Goal: Task Accomplishment & Management: Manage account settings

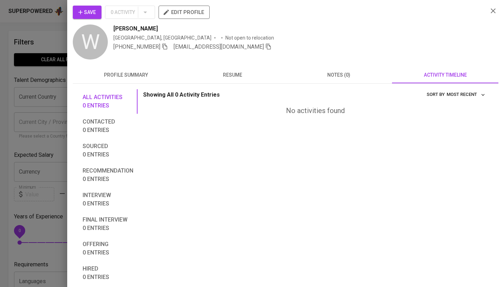
click at [35, 73] on div at bounding box center [252, 143] width 504 height 287
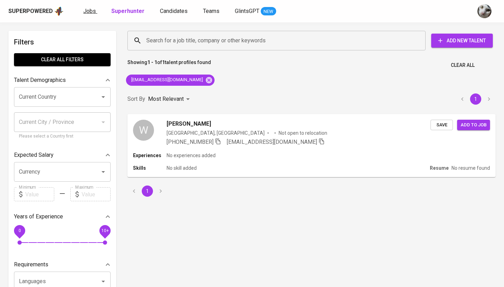
click at [89, 8] on span "Jobs" at bounding box center [89, 11] width 13 height 7
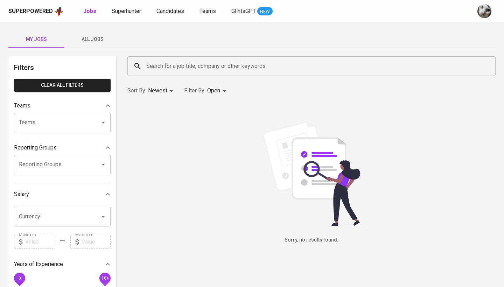
click at [90, 39] on span "All Jobs" at bounding box center [93, 39] width 48 height 9
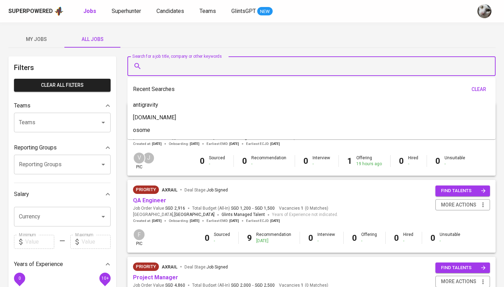
click at [152, 62] on input "Search for a job title, company or other keywords" at bounding box center [314, 66] width 338 height 13
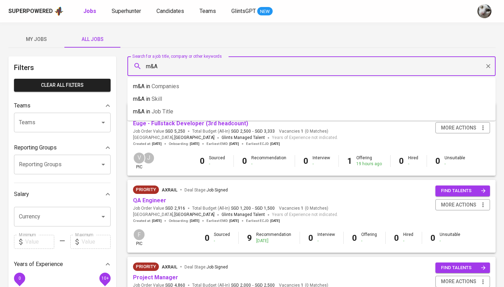
type input "m&A"
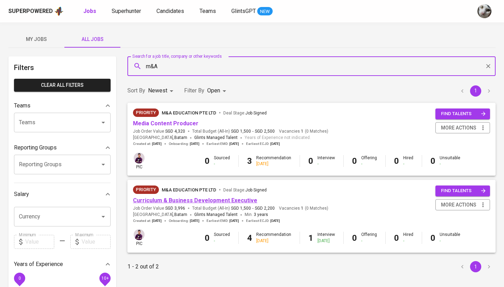
click at [160, 200] on link "Curriculum & Business Development Executive" at bounding box center [195, 200] width 124 height 7
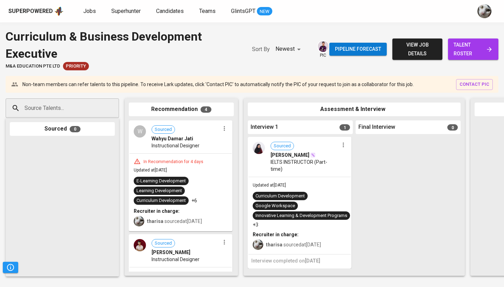
click at [477, 47] on span "talent roster" at bounding box center [473, 49] width 39 height 17
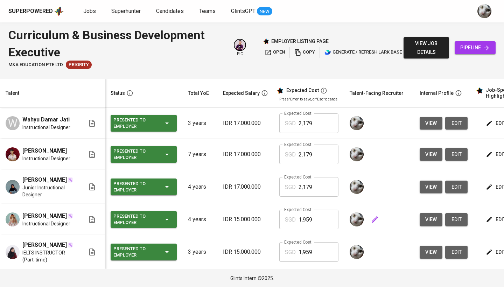
scroll to position [13, 0]
click at [430, 249] on span "view" at bounding box center [432, 252] width 12 height 9
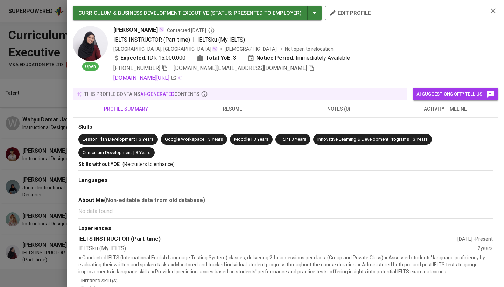
click at [60, 188] on div at bounding box center [252, 143] width 504 height 287
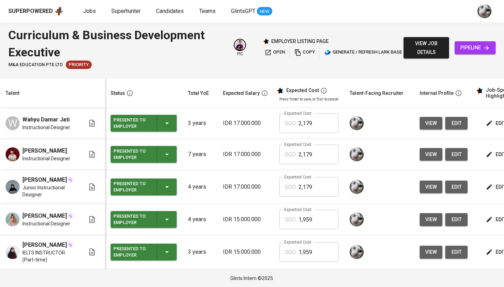
click at [54, 63] on span "M&A Education Pte Ltd" at bounding box center [35, 65] width 55 height 7
copy span "M&A Education Pte Ltd"
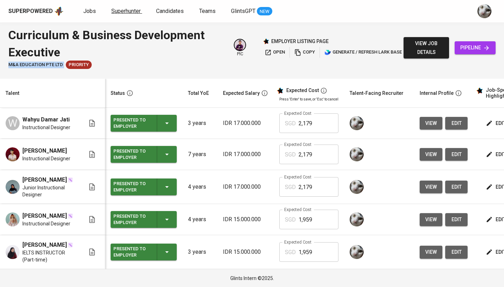
click at [139, 12] on span "Superhunter" at bounding box center [125, 11] width 29 height 7
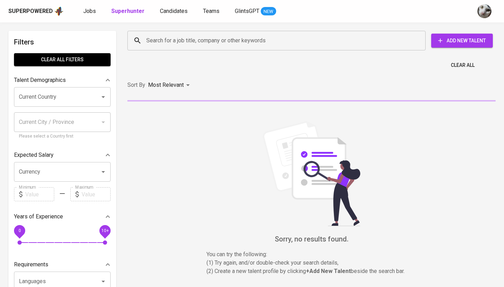
click at [154, 43] on input "Search for a job title, company or other keywords" at bounding box center [279, 40] width 268 height 13
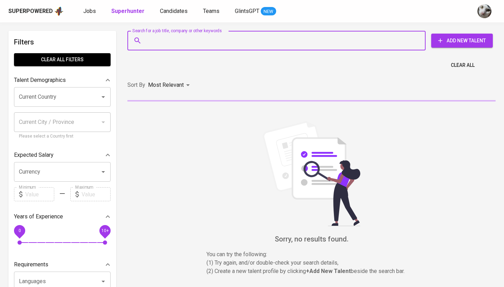
paste input "[EMAIL_ADDRESS][DOMAIN_NAME]"
type input "[EMAIL_ADDRESS][DOMAIN_NAME]"
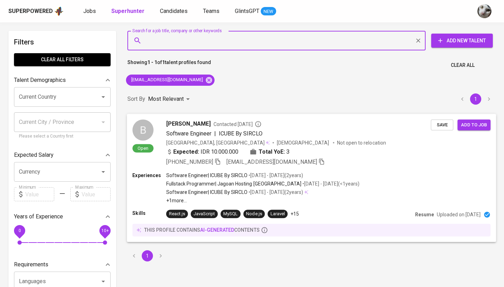
click at [370, 164] on div "[PHONE_NUMBER] [EMAIL_ADDRESS][DOMAIN_NAME]" at bounding box center [298, 162] width 265 height 8
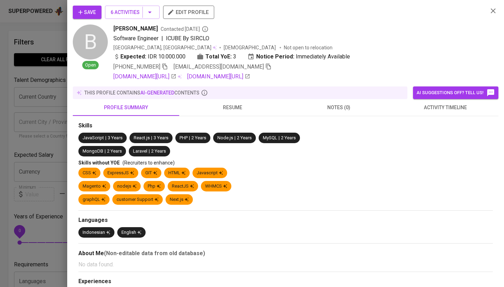
click at [438, 109] on span "activity timeline" at bounding box center [445, 107] width 98 height 9
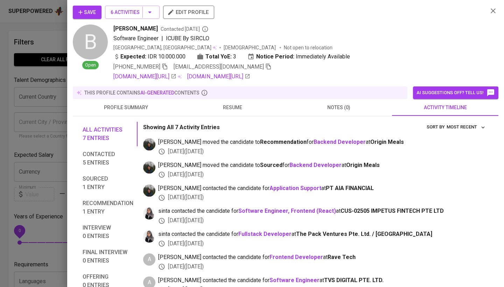
scroll to position [9, 0]
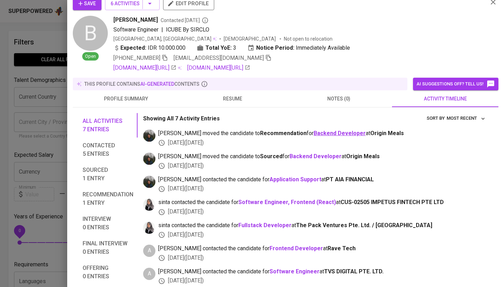
click at [319, 131] on b "Backend Developer" at bounding box center [340, 133] width 52 height 7
click at [101, 11] on div "Save 6 Activities edit profile" at bounding box center [278, 6] width 410 height 19
click at [91, 9] on button "Save" at bounding box center [87, 3] width 29 height 13
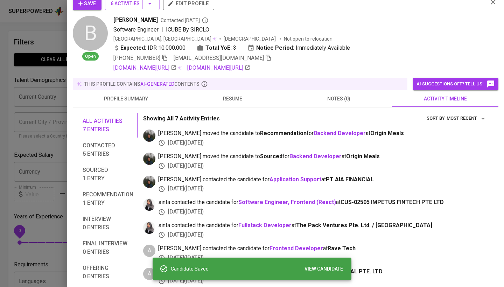
click at [63, 90] on div at bounding box center [252, 143] width 504 height 287
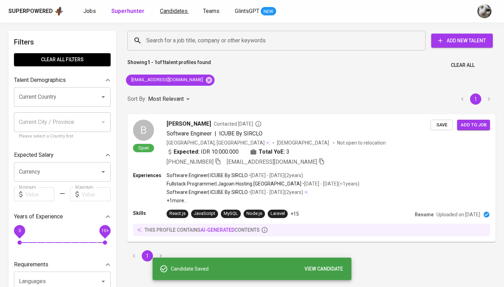
click at [164, 9] on span "Candidates" at bounding box center [174, 11] width 28 height 7
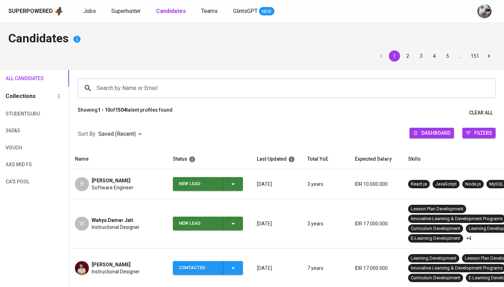
scroll to position [55, 0]
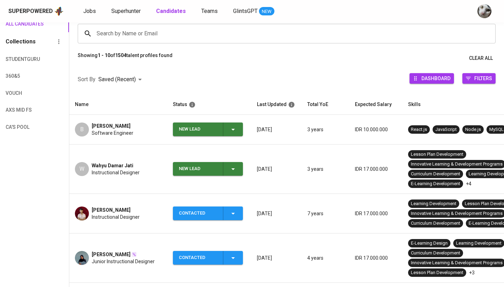
click at [180, 168] on div "New Lead" at bounding box center [198, 169] width 39 height 14
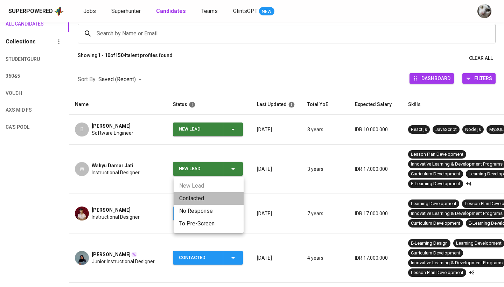
click at [185, 198] on li "Contacted" at bounding box center [209, 198] width 70 height 13
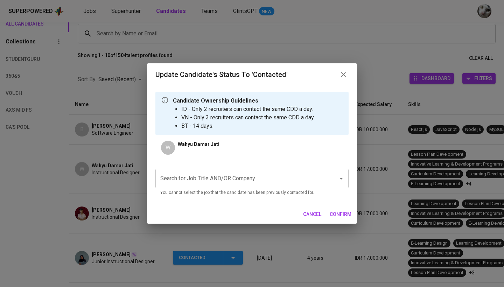
click at [233, 179] on input "Search for Job Title AND/OR Company" at bounding box center [242, 178] width 167 height 13
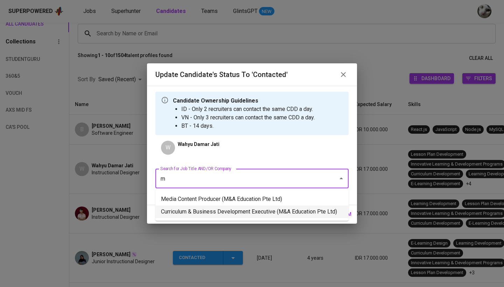
click at [235, 211] on li "Curriculum & Business Development Executive (M&A Education Pte Ltd)" at bounding box center [252, 212] width 193 height 13
type input "m"
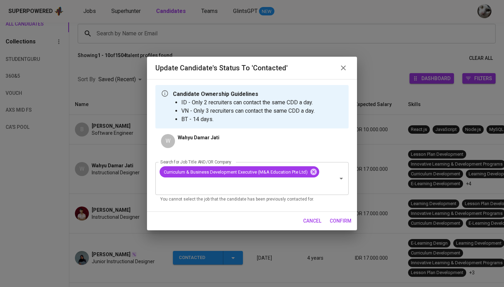
click at [341, 227] on button "confirm" at bounding box center [340, 221] width 27 height 13
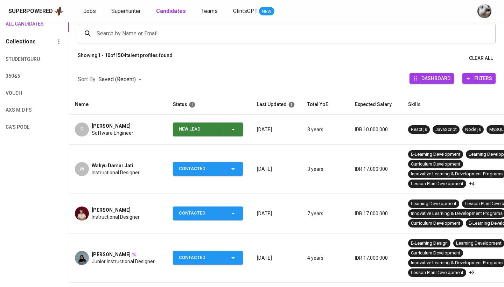
click at [339, 223] on td "7 years" at bounding box center [326, 214] width 48 height 40
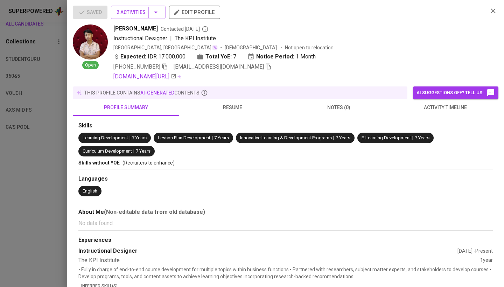
click at [215, 134] on div "Saved 2 Activities edit profile Open [PERSON_NAME] Contacted [DATE] Instruction…" at bounding box center [252, 143] width 504 height 287
click at [36, 203] on div at bounding box center [252, 143] width 504 height 287
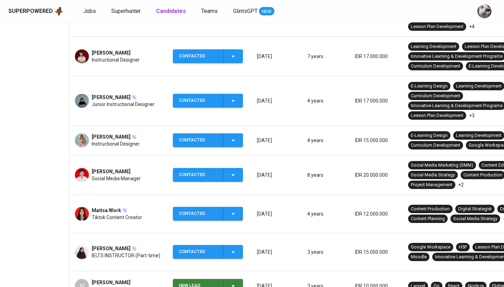
scroll to position [227, 0]
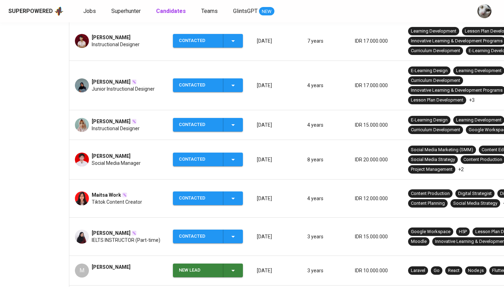
click at [121, 237] on span "IELTS INSTRUCTOR (Part-time)" at bounding box center [126, 240] width 69 height 7
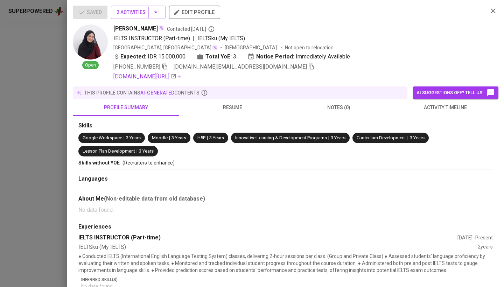
click at [26, 191] on div at bounding box center [252, 143] width 504 height 287
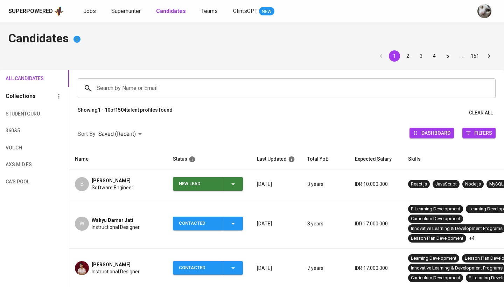
scroll to position [0, 0]
click at [193, 181] on div "New Lead" at bounding box center [198, 184] width 39 height 14
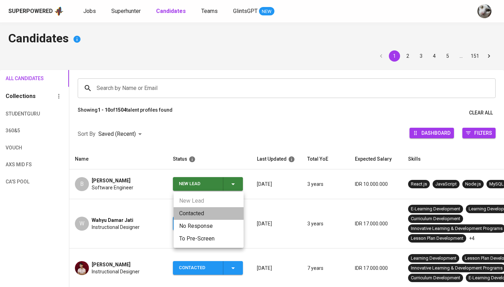
click at [196, 214] on li "Contacted" at bounding box center [209, 213] width 70 height 13
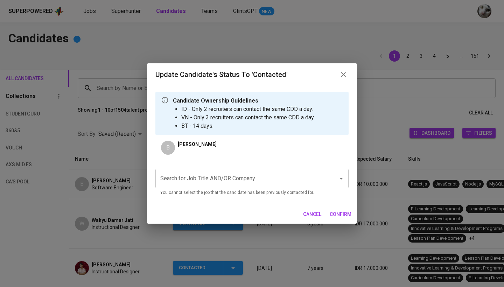
click at [219, 180] on input "Search for Job Title AND/OR Company" at bounding box center [242, 178] width 167 height 13
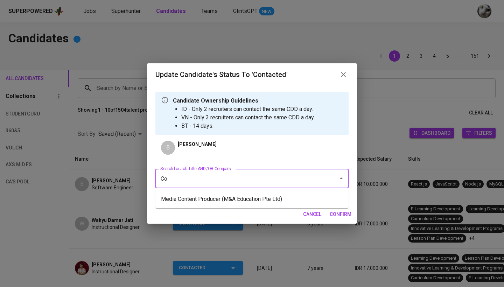
type input "C"
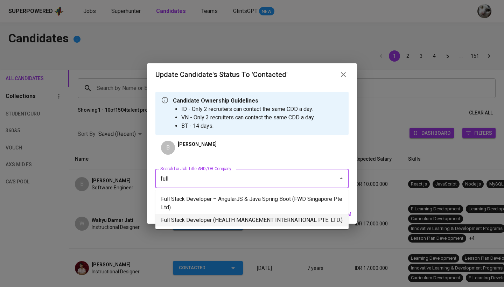
click at [216, 221] on li "Full Stack Developer (HEALTH MANAGEMENT INTERNATIONAL PTE. LTD.)" at bounding box center [252, 220] width 193 height 13
type input "full"
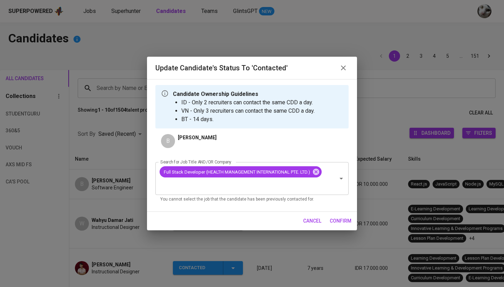
click at [339, 220] on span "confirm" at bounding box center [341, 221] width 22 height 9
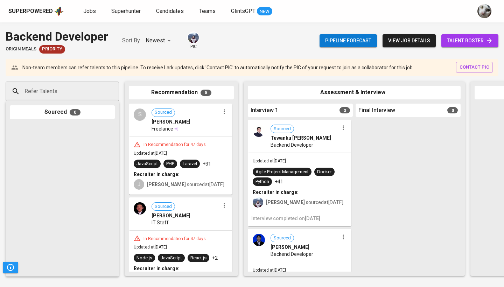
click at [460, 43] on span "talent roster" at bounding box center [470, 40] width 46 height 9
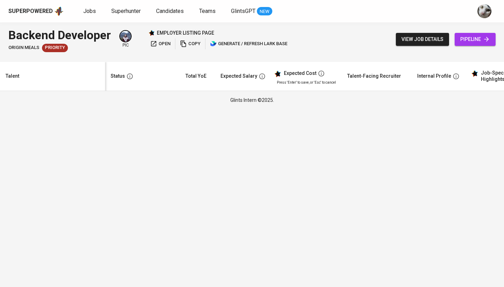
click at [464, 42] on span "pipeline" at bounding box center [476, 39] width 30 height 9
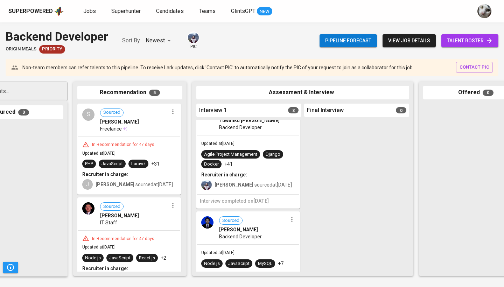
scroll to position [17, 0]
click at [206, 223] on img at bounding box center [207, 223] width 12 height 12
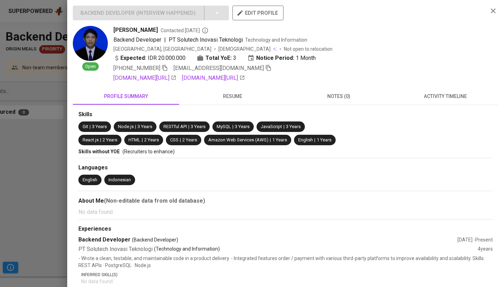
click at [4, 224] on div at bounding box center [252, 143] width 504 height 287
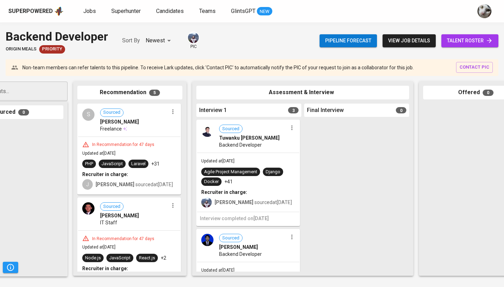
scroll to position [0, 0]
click at [206, 135] on img at bounding box center [207, 131] width 12 height 12
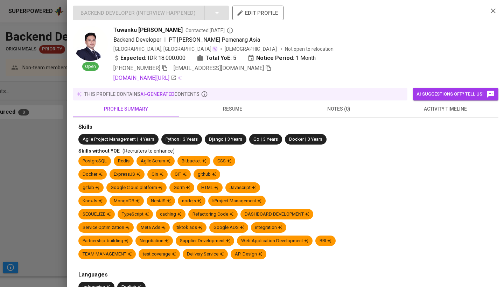
click at [46, 175] on div at bounding box center [252, 143] width 504 height 287
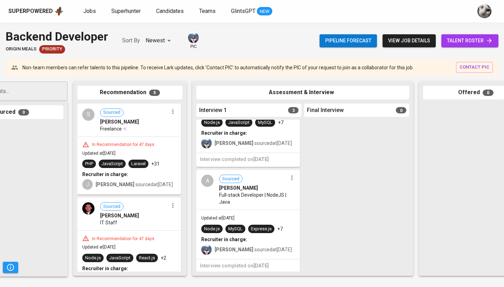
scroll to position [155, 0]
click at [211, 194] on div "A Sourced Azwar Akbar Full-stack Developer | NodeJS | Java" at bounding box center [248, 190] width 102 height 39
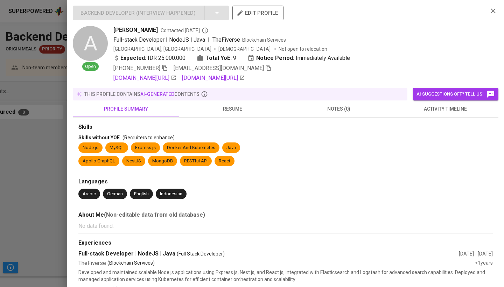
click at [30, 172] on div at bounding box center [252, 143] width 504 height 287
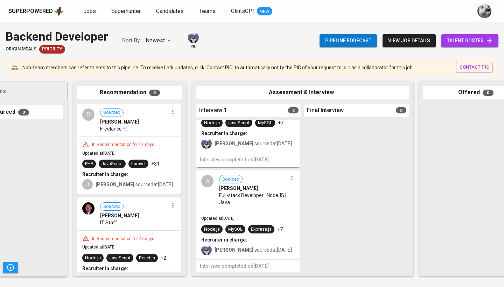
scroll to position [0, 0]
click at [89, 119] on div "S" at bounding box center [88, 115] width 12 height 12
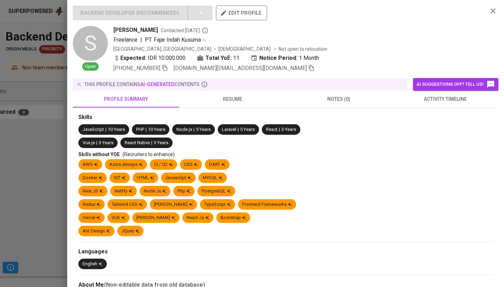
click at [394, 102] on button "activity timeline" at bounding box center [445, 99] width 106 height 17
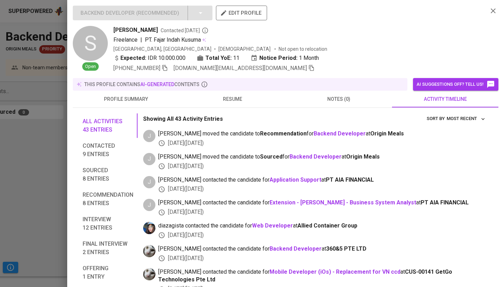
scroll to position [8, 0]
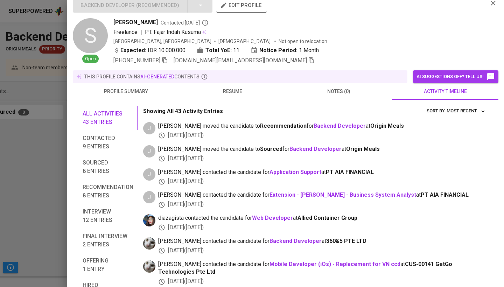
click at [240, 88] on span "resume" at bounding box center [233, 91] width 98 height 9
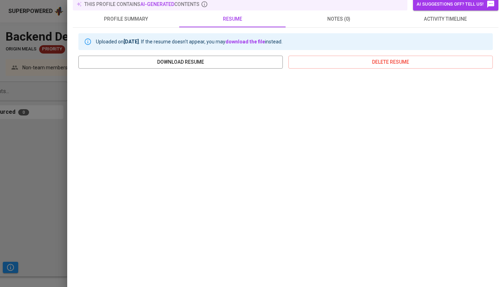
scroll to position [35, 0]
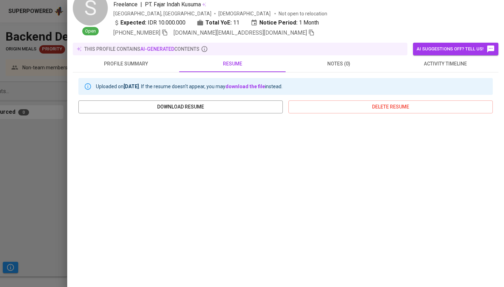
click at [417, 62] on span "activity timeline" at bounding box center [445, 64] width 98 height 9
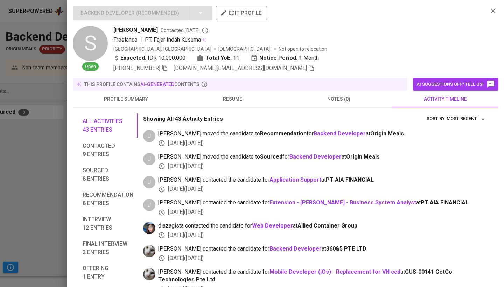
scroll to position [0, 0]
click at [229, 93] on button "resume" at bounding box center [232, 99] width 106 height 17
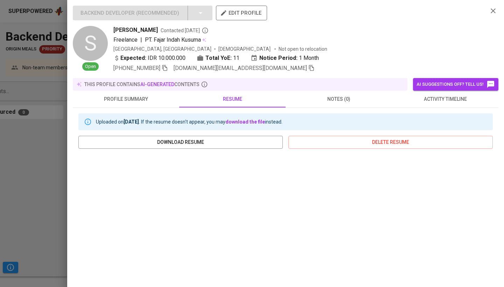
click at [1, 187] on div at bounding box center [252, 143] width 504 height 287
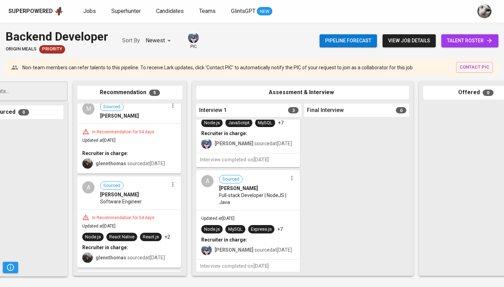
scroll to position [222, 0]
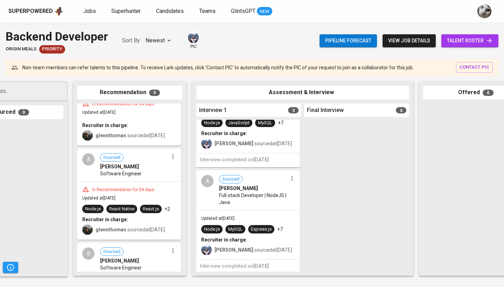
click at [139, 167] on span "Aaron Christopher Tanhar" at bounding box center [119, 166] width 39 height 7
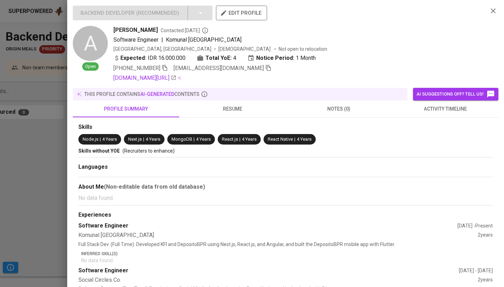
click at [39, 197] on div at bounding box center [252, 143] width 504 height 287
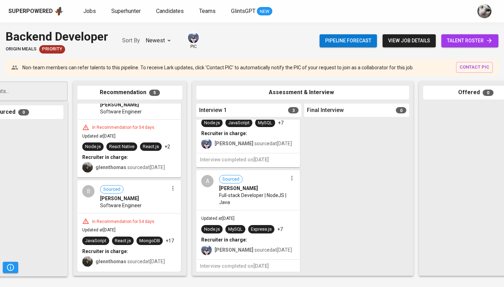
scroll to position [300, 0]
click at [139, 195] on span "[PERSON_NAME]" at bounding box center [119, 198] width 39 height 7
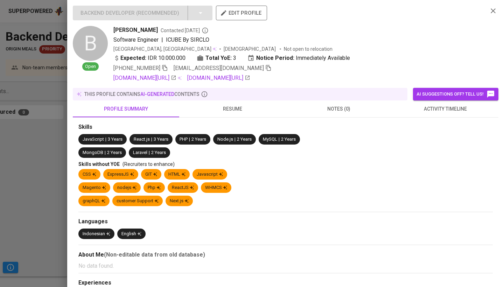
scroll to position [291, 0]
click at [412, 113] on button "activity timeline" at bounding box center [445, 109] width 106 height 17
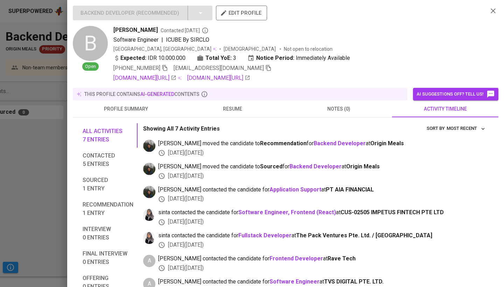
click at [227, 99] on div "this profile contains AI-generated contents" at bounding box center [240, 94] width 335 height 13
click at [226, 105] on span "resume" at bounding box center [233, 109] width 98 height 9
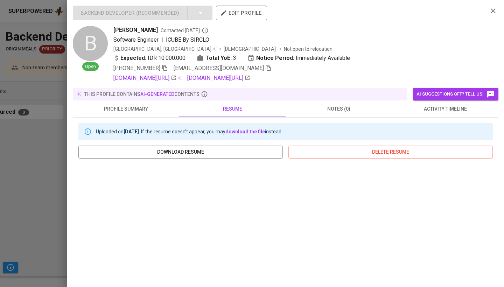
scroll to position [0, 0]
